Goal: Task Accomplishment & Management: Complete application form

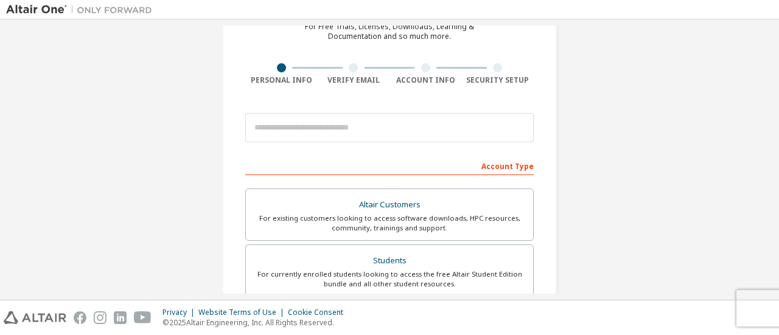
scroll to position [122, 0]
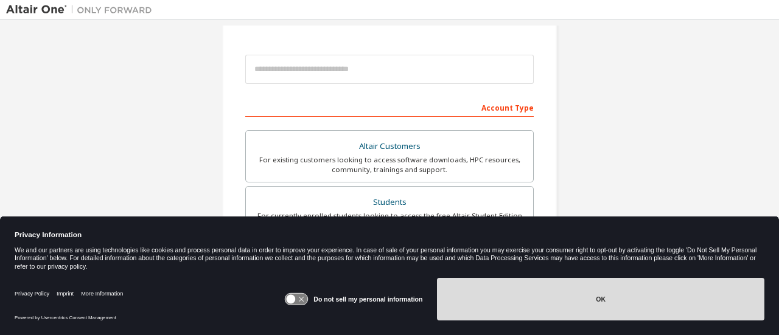
click at [514, 302] on button "OK" at bounding box center [600, 299] width 327 height 43
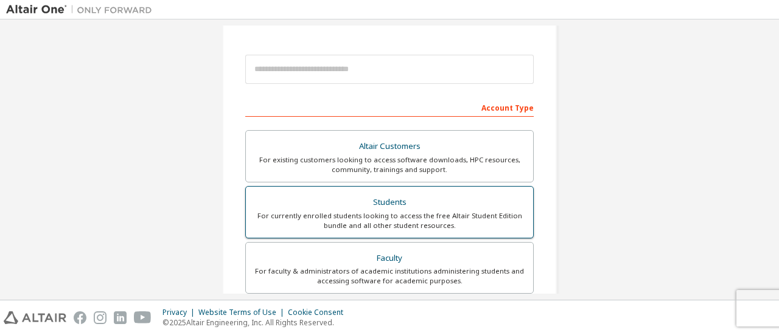
click at [429, 211] on div "For currently enrolled students looking to access the free Altair Student Editi…" at bounding box center [389, 220] width 273 height 19
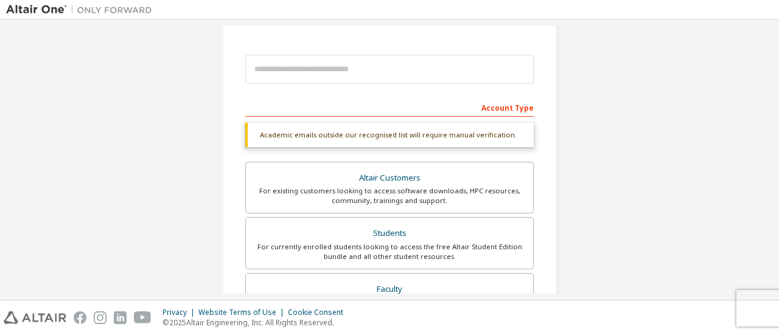
scroll to position [61, 0]
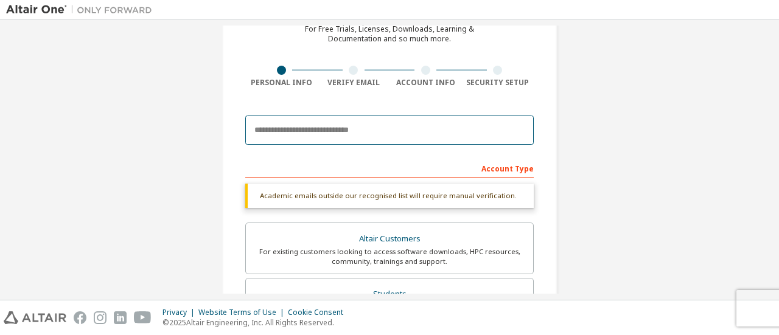
click at [343, 133] on input "email" at bounding box center [389, 130] width 289 height 29
type input "**********"
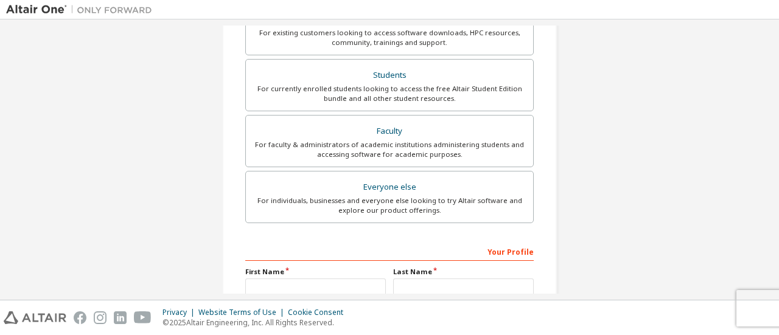
scroll to position [365, 0]
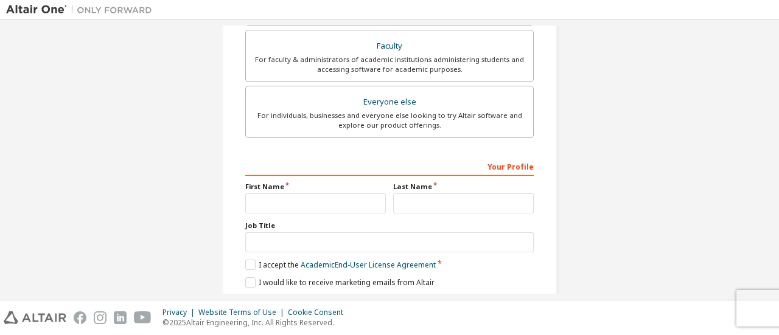
click at [318, 211] on div "Your Profile First Name Last Name Job Title Please provide State/Province to he…" at bounding box center [389, 235] width 289 height 158
click at [319, 200] on input "text" at bounding box center [315, 204] width 141 height 20
type input "*"
type input "*****"
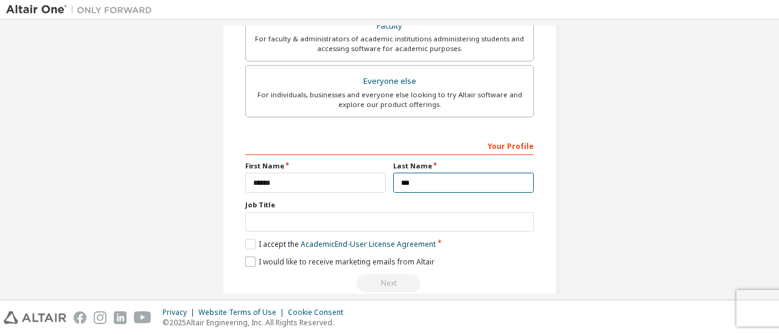
scroll to position [373, 0]
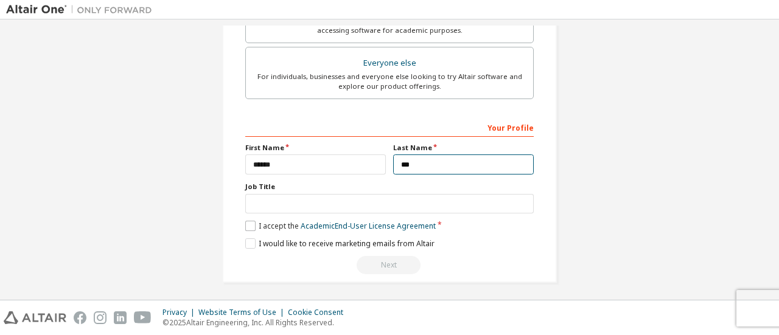
type input "**"
click at [254, 224] on label "I accept the Academic End-User License Agreement" at bounding box center [340, 226] width 191 height 10
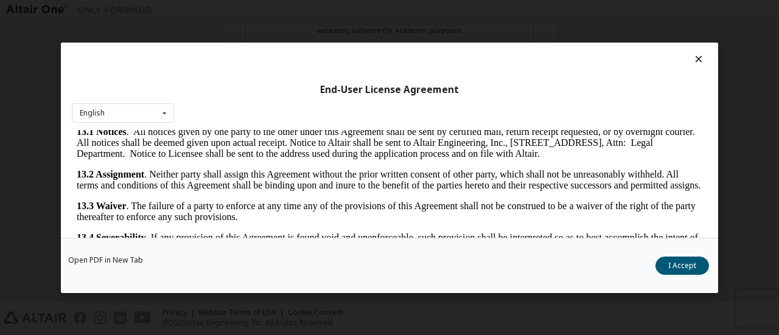
scroll to position [2044, 0]
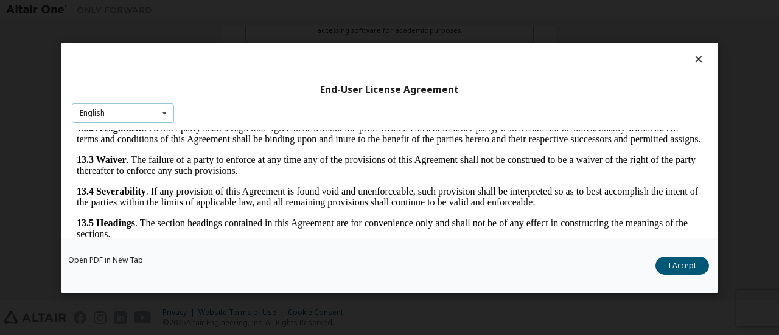
click at [131, 113] on div "English English" at bounding box center [123, 113] width 102 height 20
click at [128, 116] on div "English English" at bounding box center [123, 113] width 102 height 20
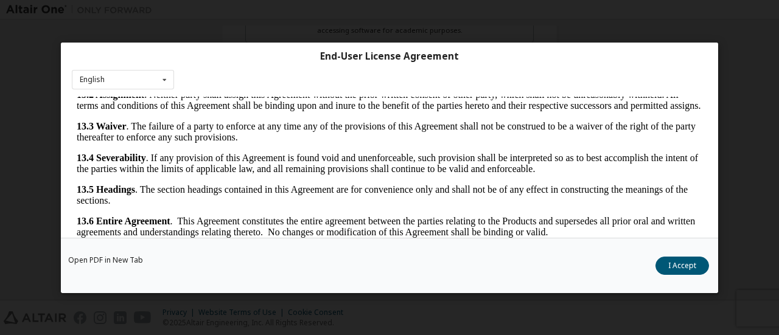
scroll to position [57, 0]
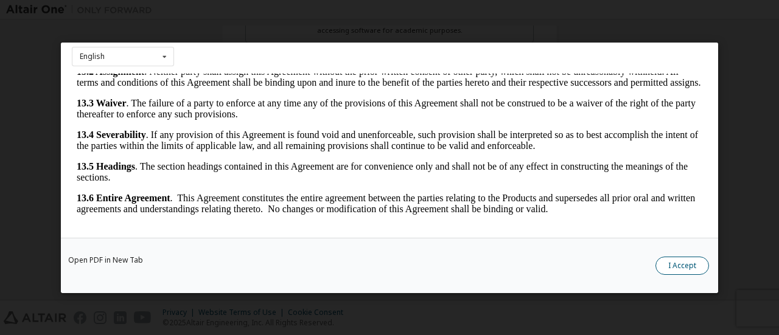
click at [683, 261] on button "I Accept" at bounding box center [683, 265] width 54 height 18
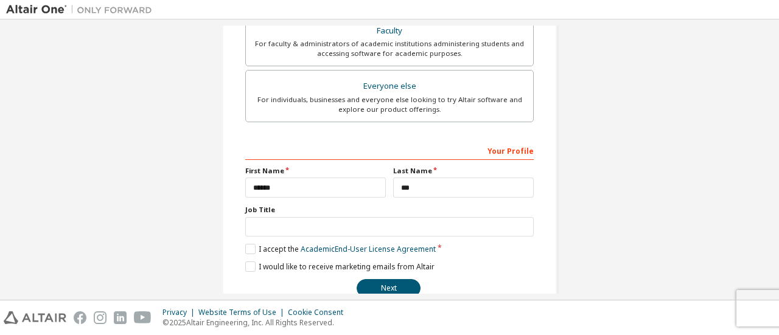
scroll to position [365, 0]
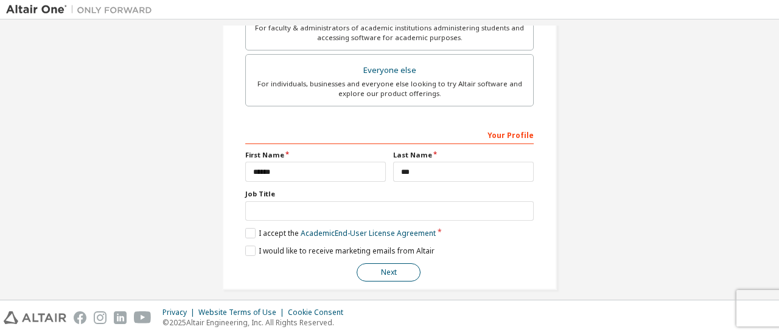
click at [374, 272] on button "Next" at bounding box center [389, 273] width 64 height 18
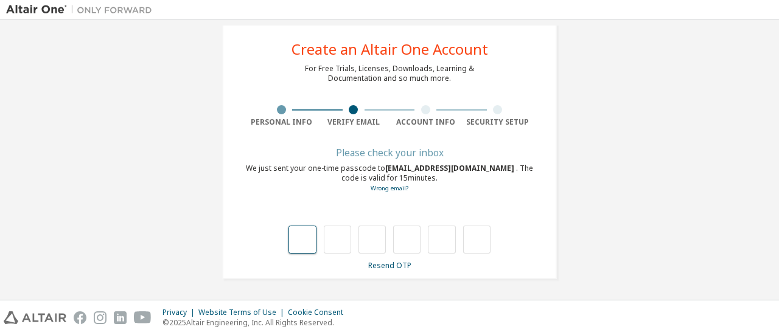
scroll to position [21, 0]
type input "*"
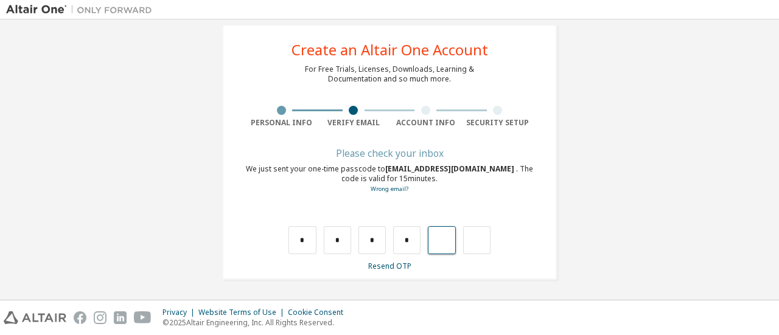
type input "*"
